Goal: Task Accomplishment & Management: Use online tool/utility

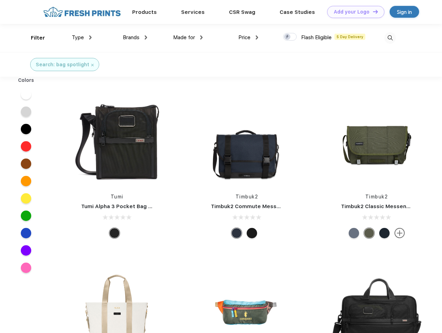
click at [354, 12] on link "Add your Logo Design Tool" at bounding box center [355, 12] width 57 height 12
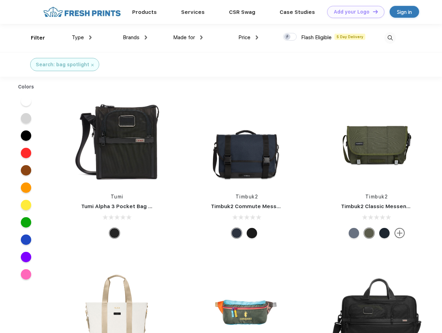
click at [0, 0] on div "Design Tool" at bounding box center [0, 0] width 0 height 0
click at [373, 11] on link "Add your Logo Design Tool" at bounding box center [355, 12] width 57 height 12
click at [33, 38] on div "Filter" at bounding box center [38, 38] width 14 height 8
click at [82, 38] on span "Type" at bounding box center [78, 37] width 12 height 6
click at [135, 38] on span "Brands" at bounding box center [131, 37] width 17 height 6
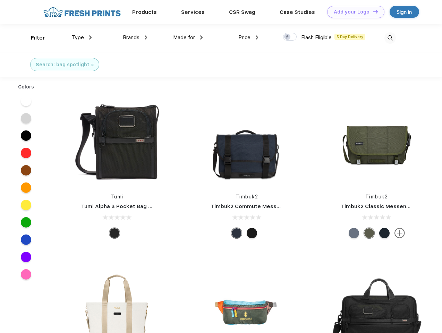
click at [188, 38] on span "Made for" at bounding box center [184, 37] width 22 height 6
click at [249, 38] on span "Price" at bounding box center [245, 37] width 12 height 6
click at [290, 37] on div at bounding box center [290, 37] width 14 height 8
click at [288, 37] on input "checkbox" at bounding box center [285, 35] width 5 height 5
click at [390, 38] on img at bounding box center [390, 37] width 11 height 11
